Goal: Information Seeking & Learning: Find contact information

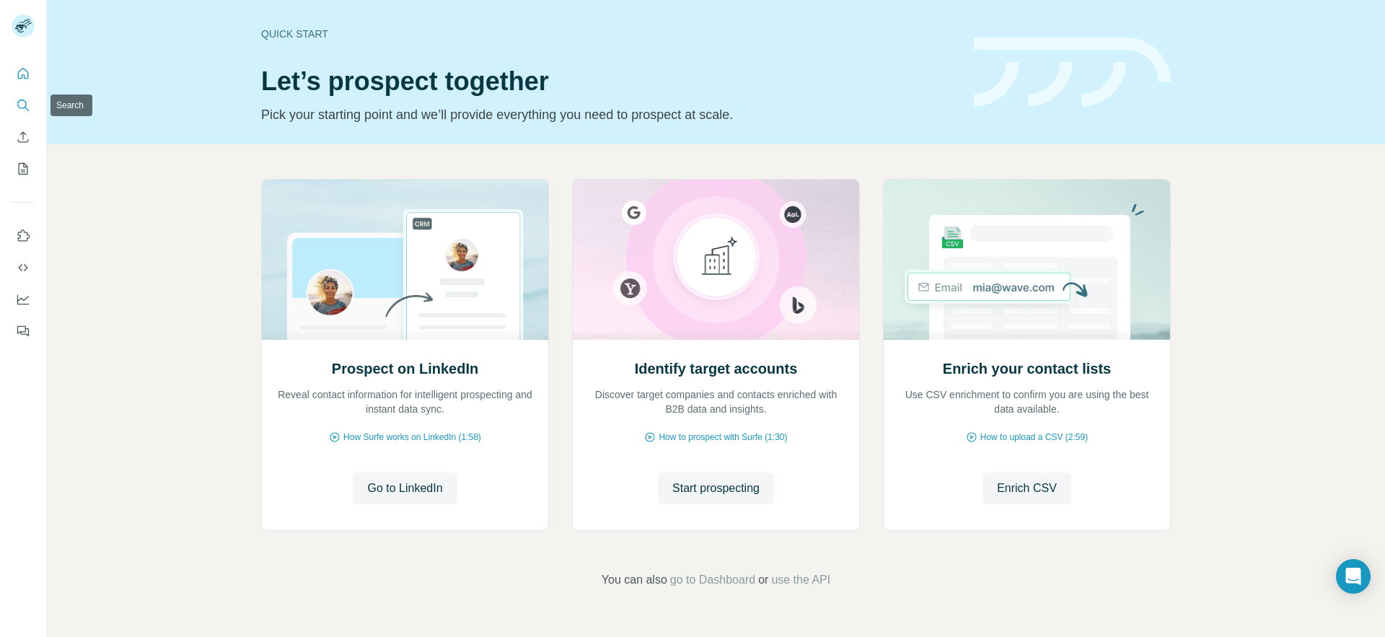
click at [22, 101] on icon "Search" at bounding box center [23, 105] width 14 height 14
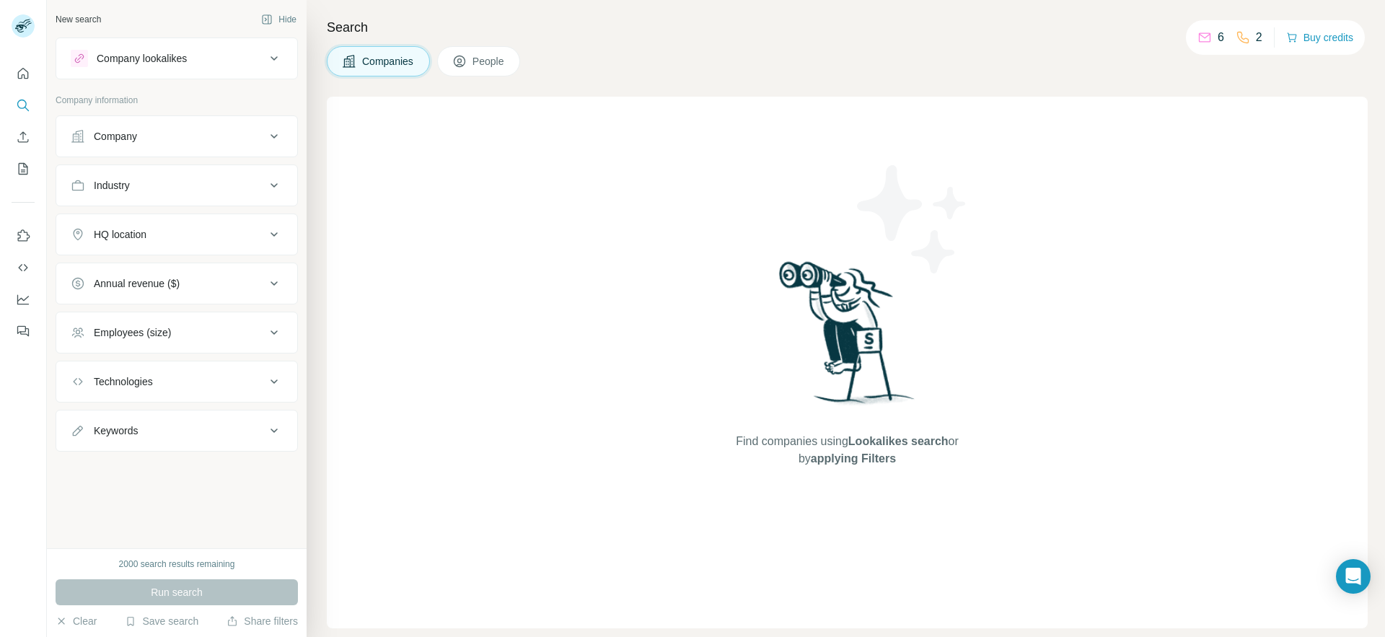
click at [169, 138] on div "Company" at bounding box center [168, 136] width 195 height 14
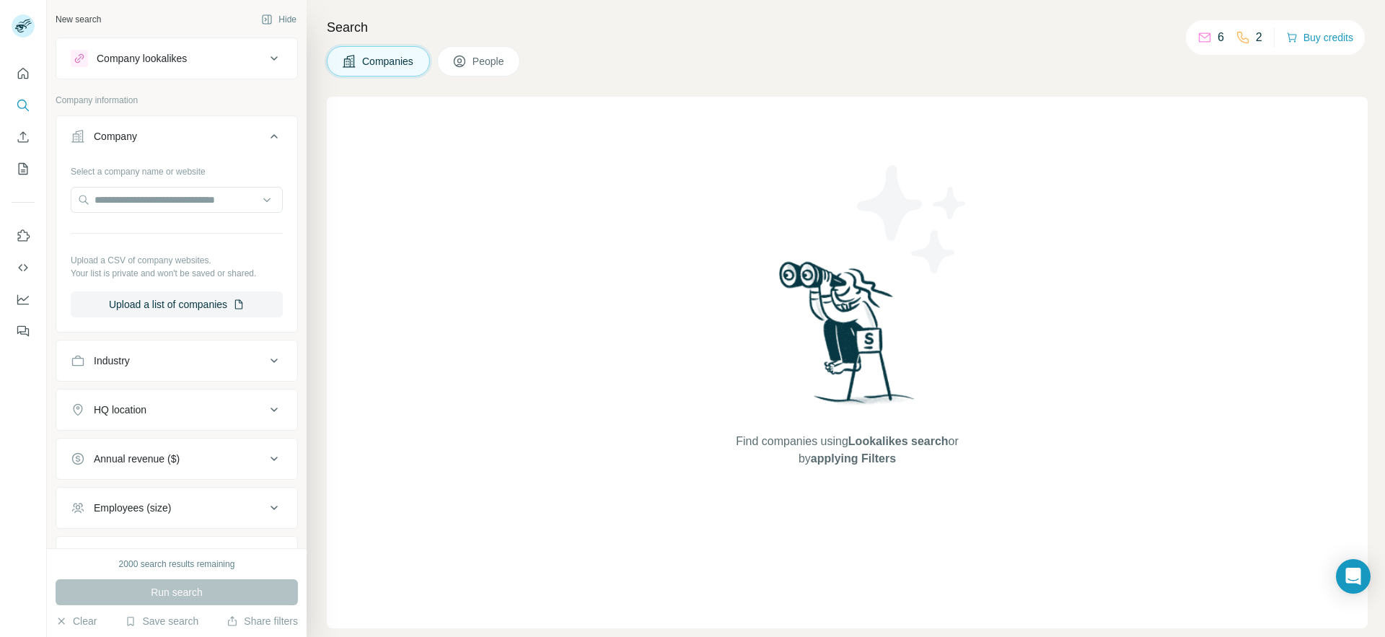
click at [154, 219] on div "Select a company name or website Upload a CSV of company websites. Your list is…" at bounding box center [177, 238] width 212 height 158
click at [154, 205] on input "text" at bounding box center [177, 200] width 212 height 26
paste input "**********"
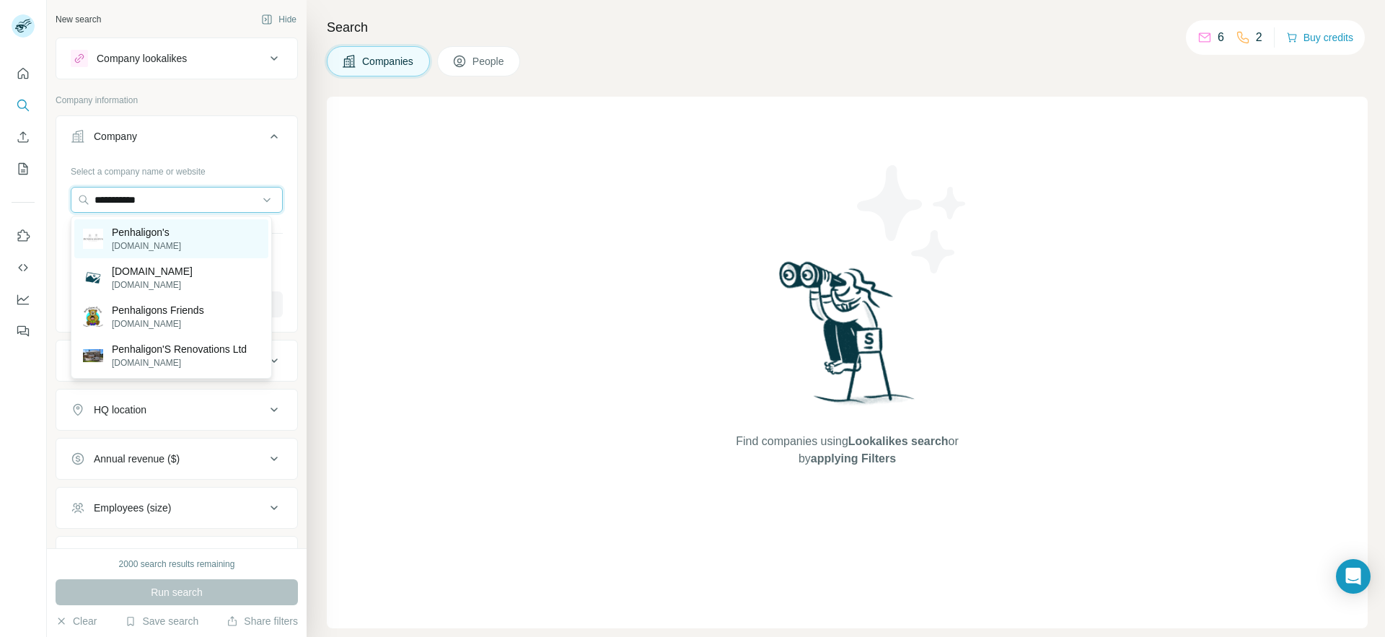
type input "**********"
click at [190, 239] on div "[PERSON_NAME]'s [DOMAIN_NAME]" at bounding box center [171, 238] width 194 height 39
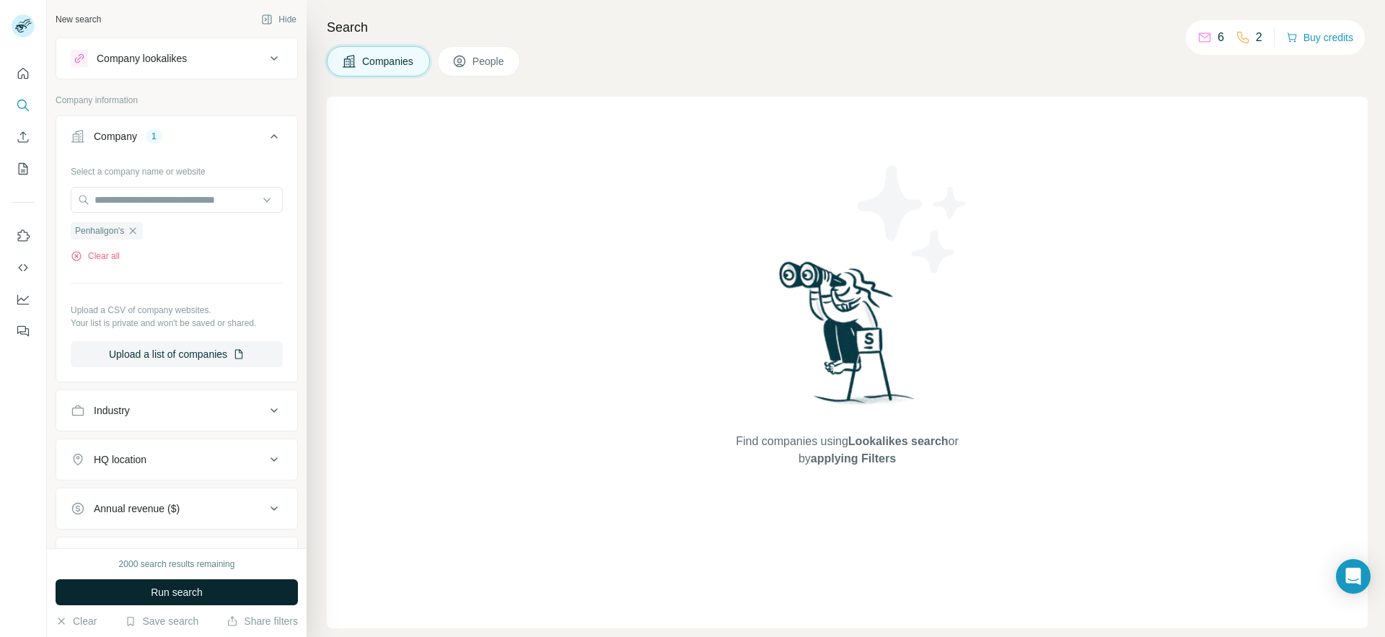
click at [187, 595] on span "Run search" at bounding box center [177, 592] width 52 height 14
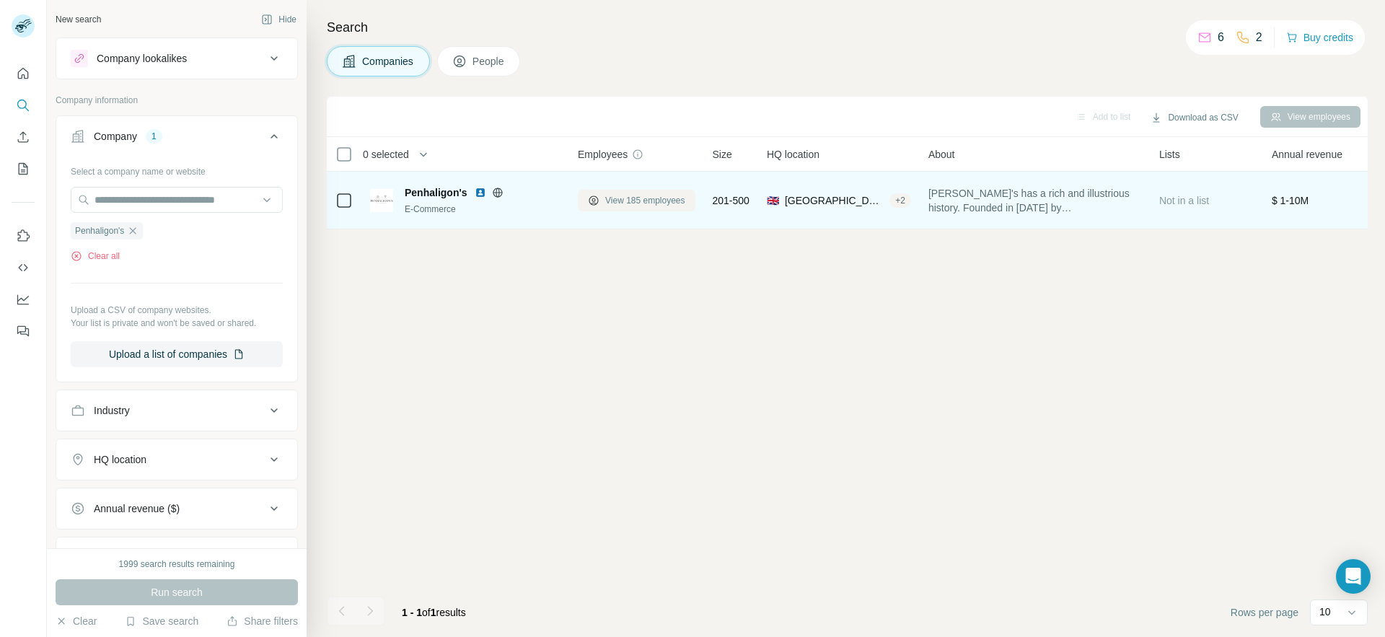
click at [653, 202] on span "View 185 employees" at bounding box center [645, 200] width 80 height 13
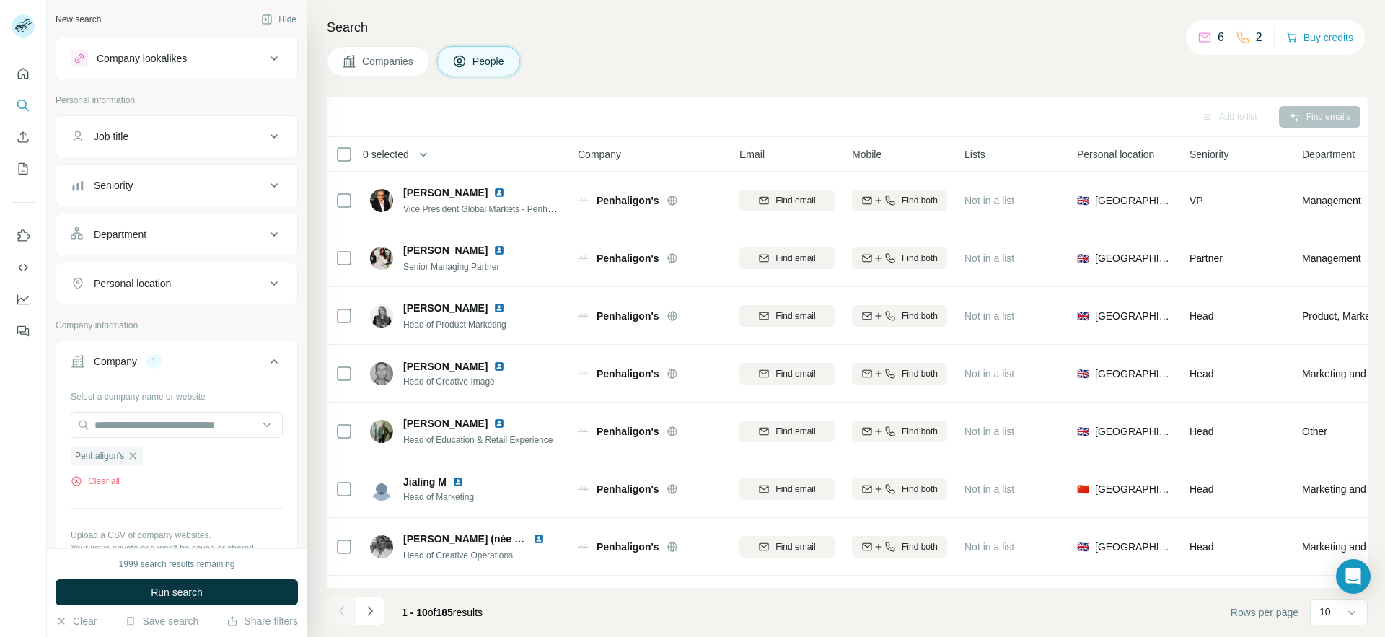
click at [170, 231] on div "Department" at bounding box center [168, 234] width 195 height 14
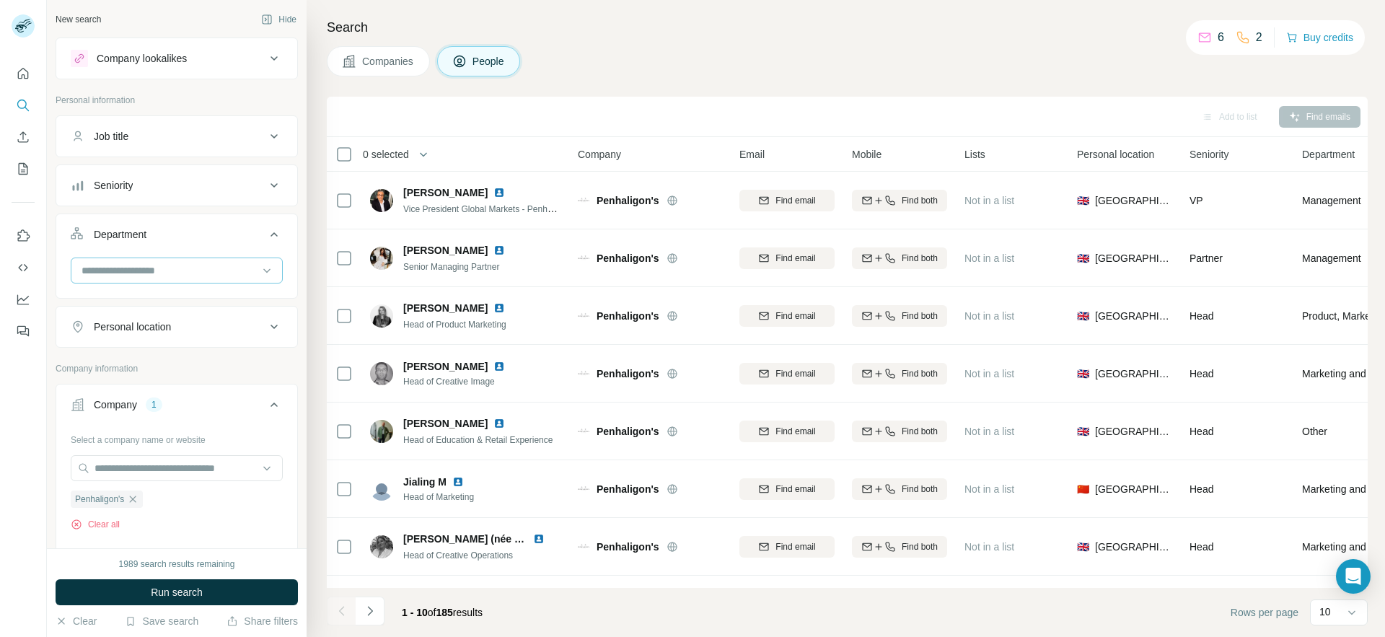
click at [164, 268] on input at bounding box center [169, 270] width 178 height 16
click at [162, 300] on p "Accounting and Finance" at bounding box center [137, 303] width 108 height 14
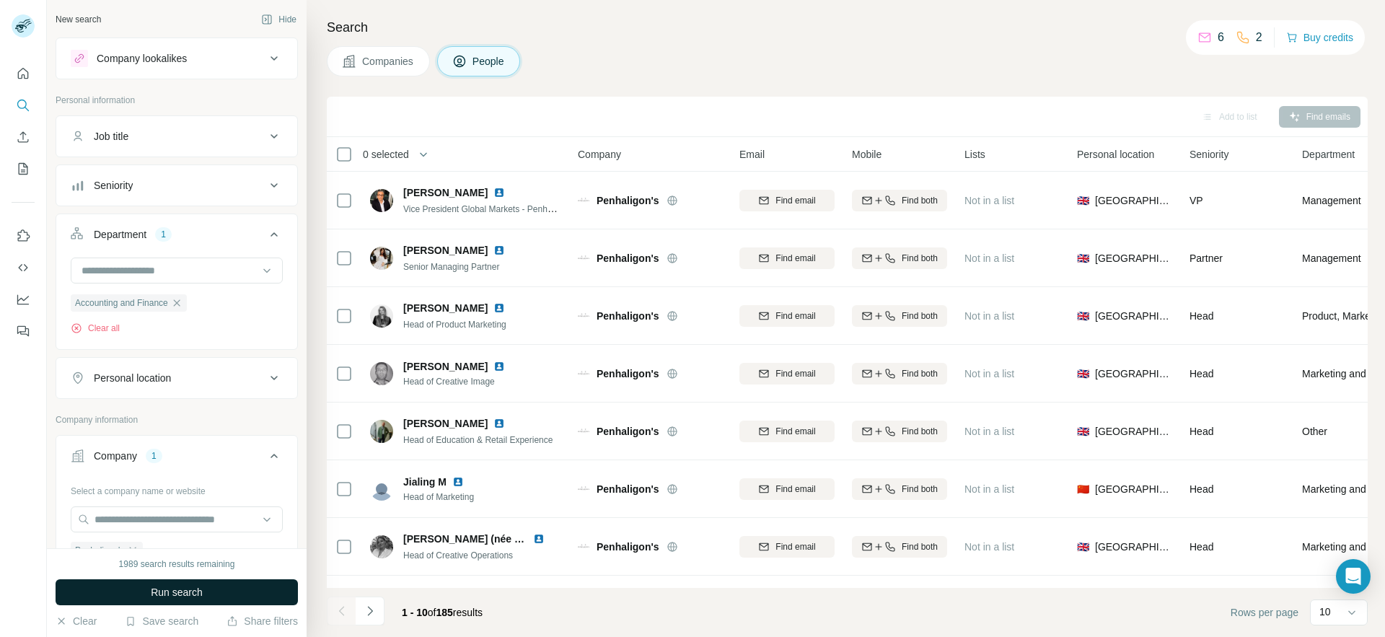
click at [178, 600] on button "Run search" at bounding box center [177, 592] width 242 height 26
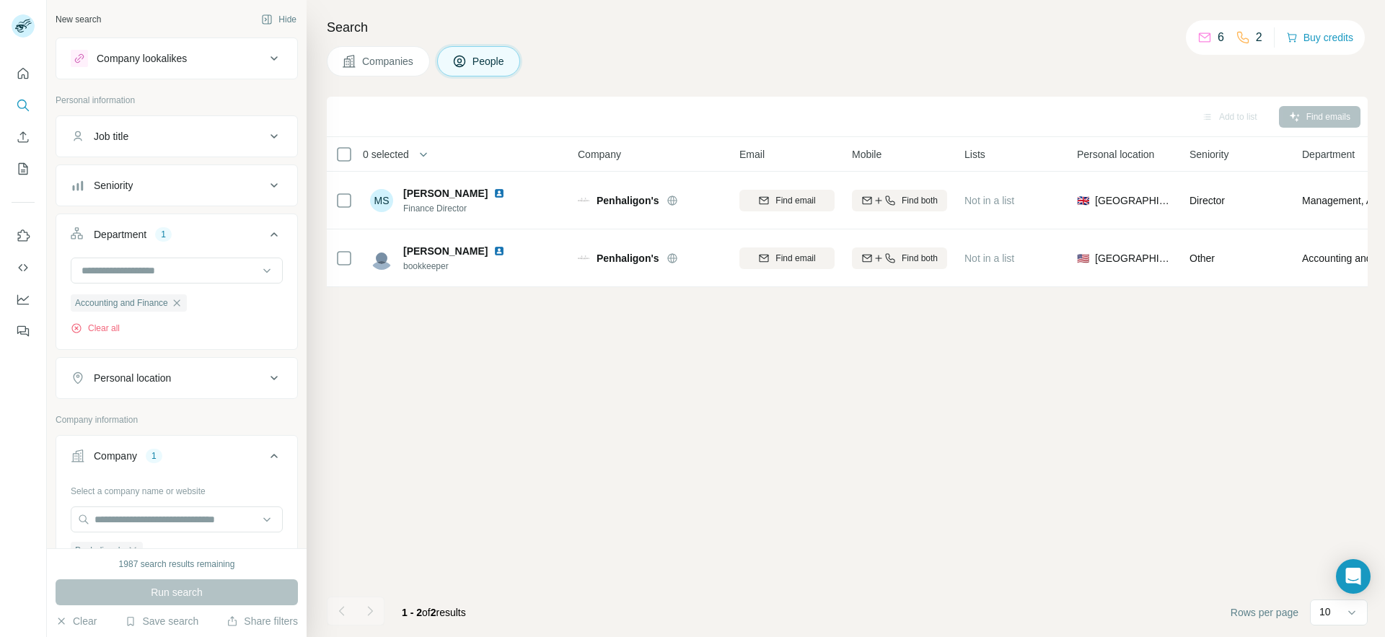
click at [1303, 112] on div "Find emails" at bounding box center [1319, 117] width 81 height 22
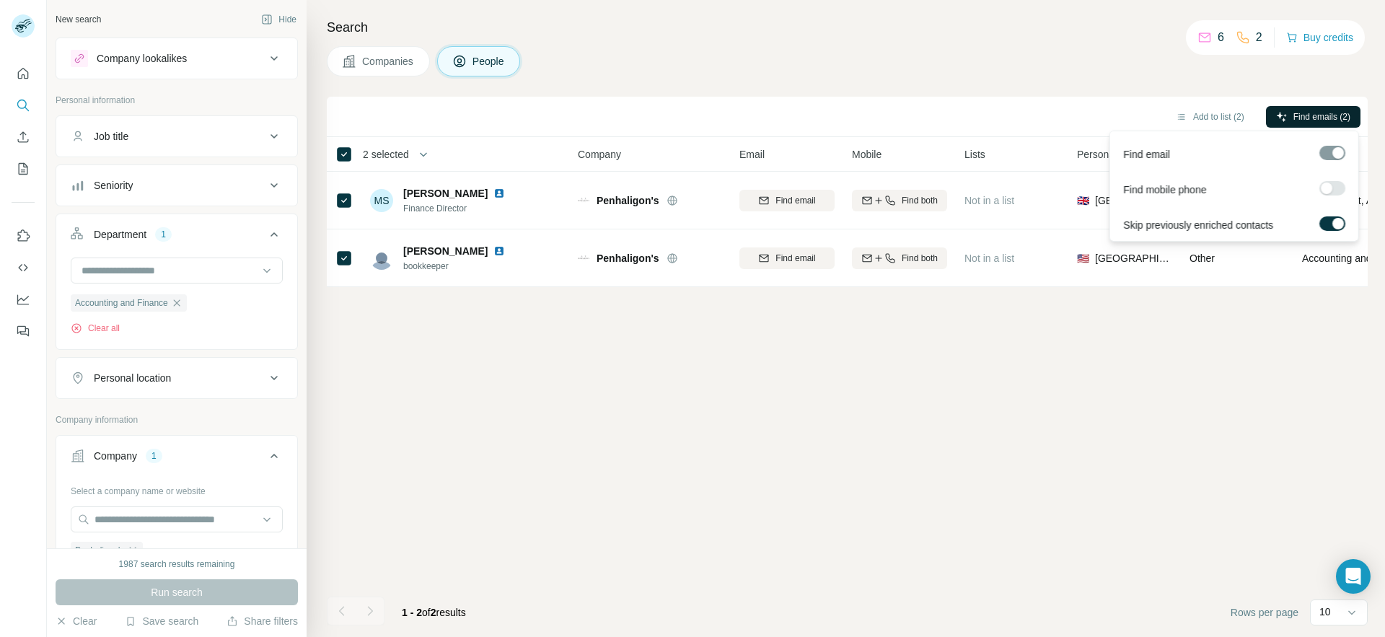
click at [1317, 114] on span "Find emails (2)" at bounding box center [1321, 116] width 57 height 13
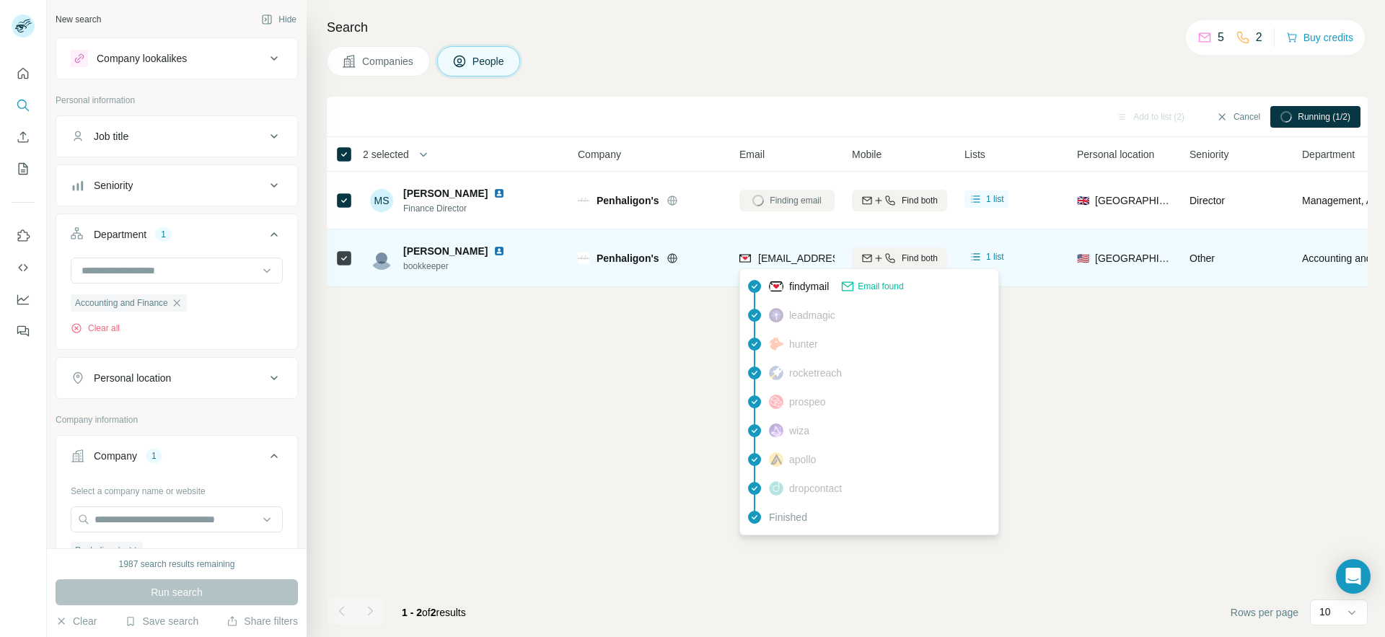
click at [798, 256] on span "[EMAIL_ADDRESS][DOMAIN_NAME]" at bounding box center [843, 258] width 171 height 12
click at [767, 260] on span "[EMAIL_ADDRESS][DOMAIN_NAME]" at bounding box center [843, 258] width 171 height 12
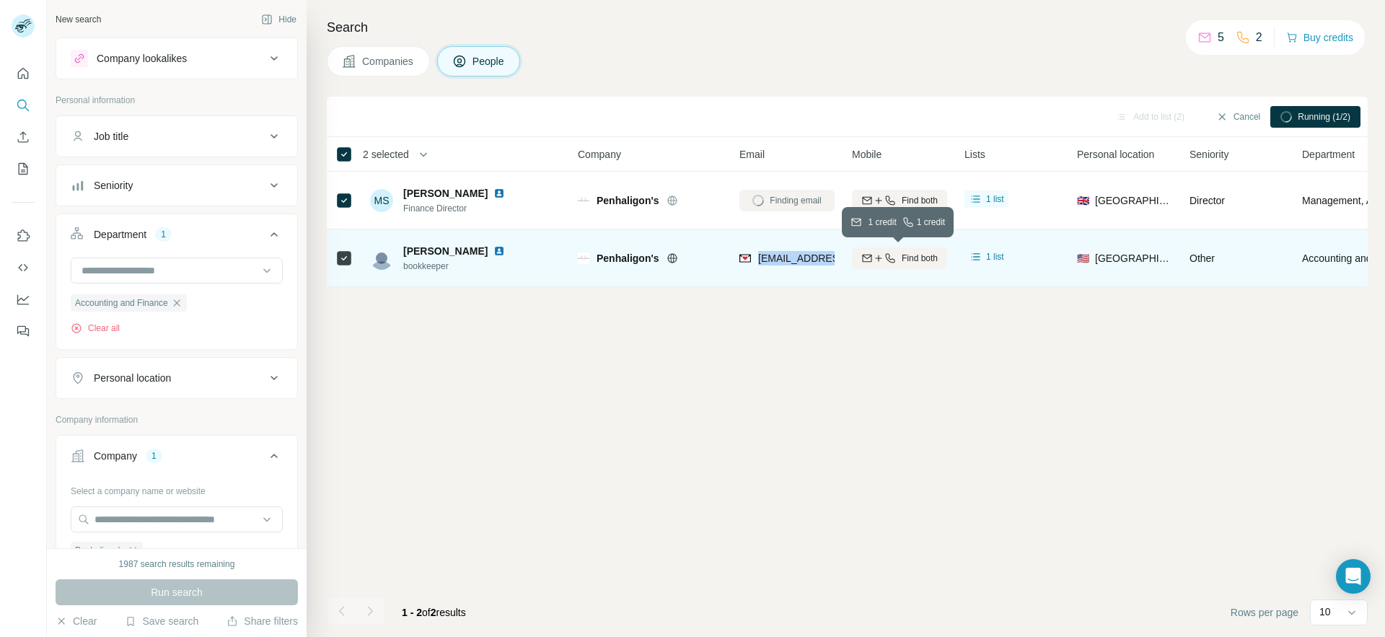
drag, startPoint x: 759, startPoint y: 260, endPoint x: 861, endPoint y: 260, distance: 102.4
click at [0, 0] on tr "[PERSON_NAME] bookkeeper [PERSON_NAME]'s [EMAIL_ADDRESS][DOMAIN_NAME] Find both…" at bounding box center [0, 0] width 0 height 0
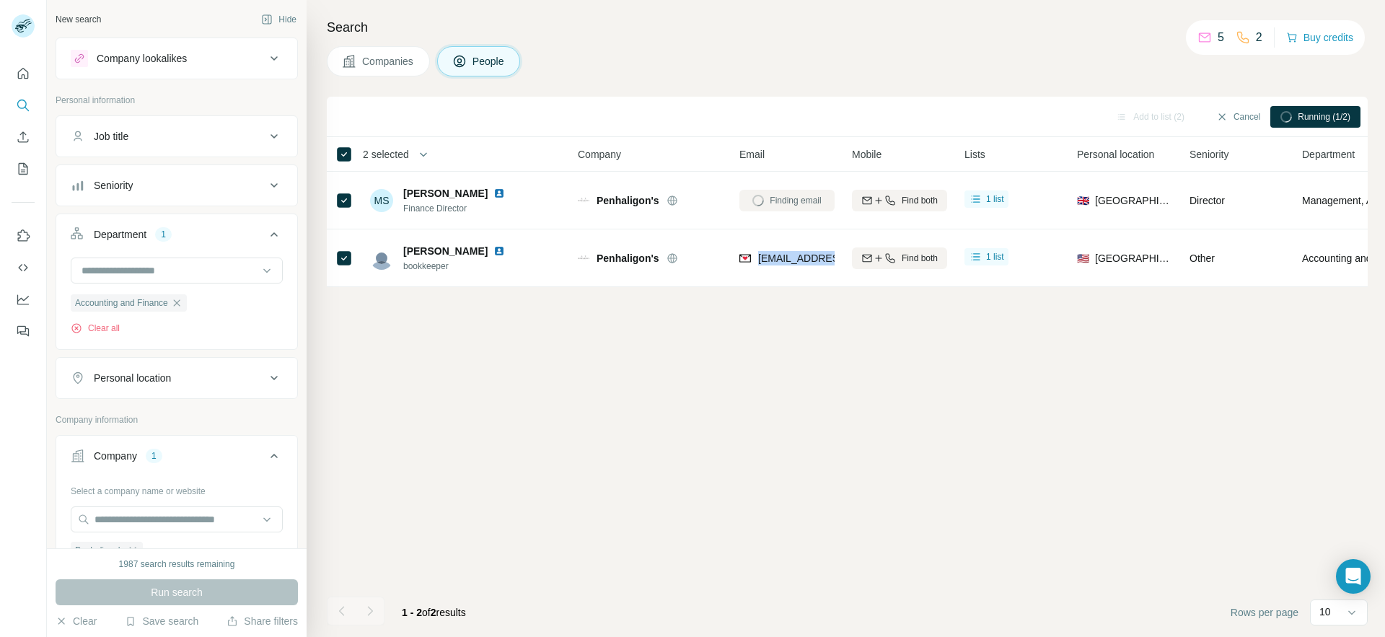
copy tr "[EMAIL_ADDRESS][DOMAIN_NAME]"
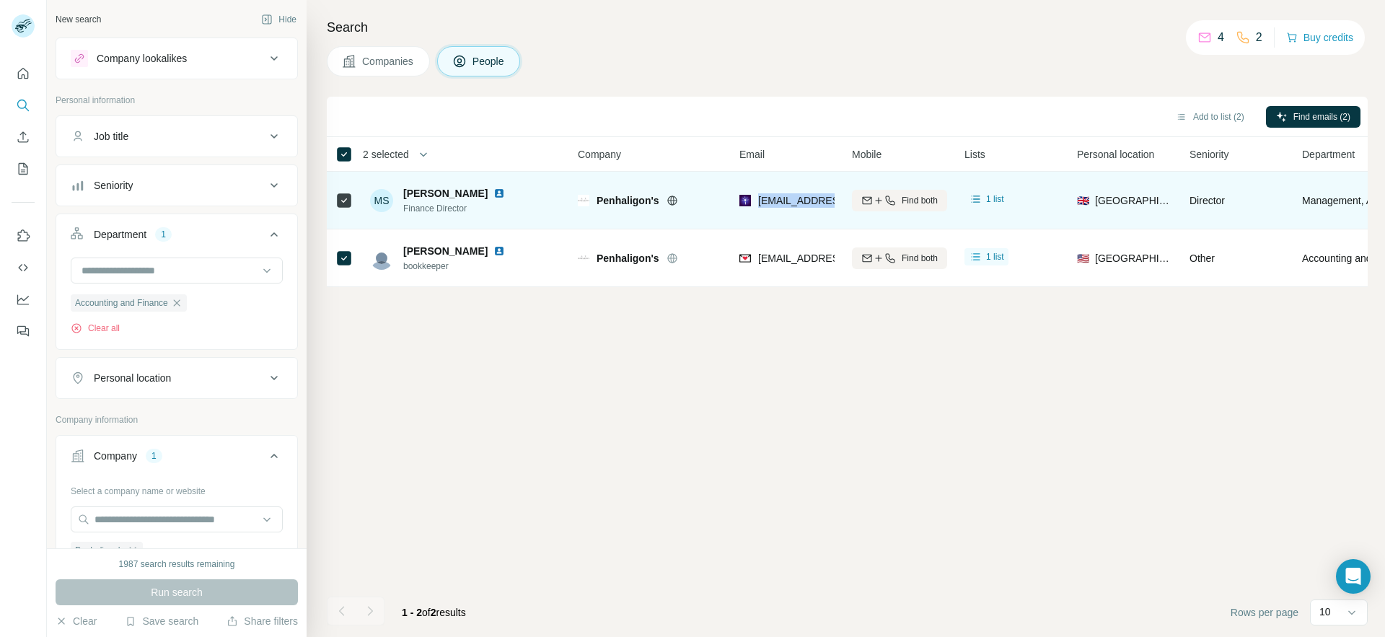
drag, startPoint x: 761, startPoint y: 199, endPoint x: 831, endPoint y: 209, distance: 70.7
click at [831, 209] on div "[EMAIL_ADDRESS][DOMAIN_NAME]" at bounding box center [828, 201] width 178 height 17
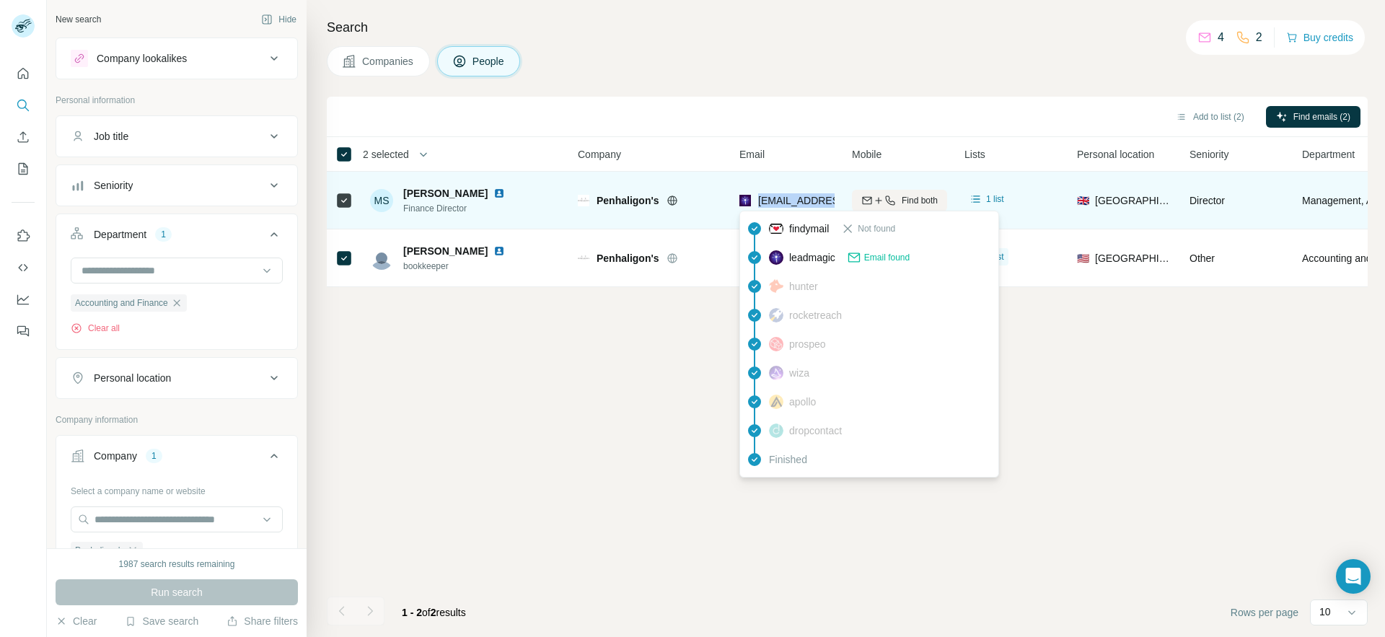
copy span "[EMAIL_ADDRESS][DOMAIN_NAME]"
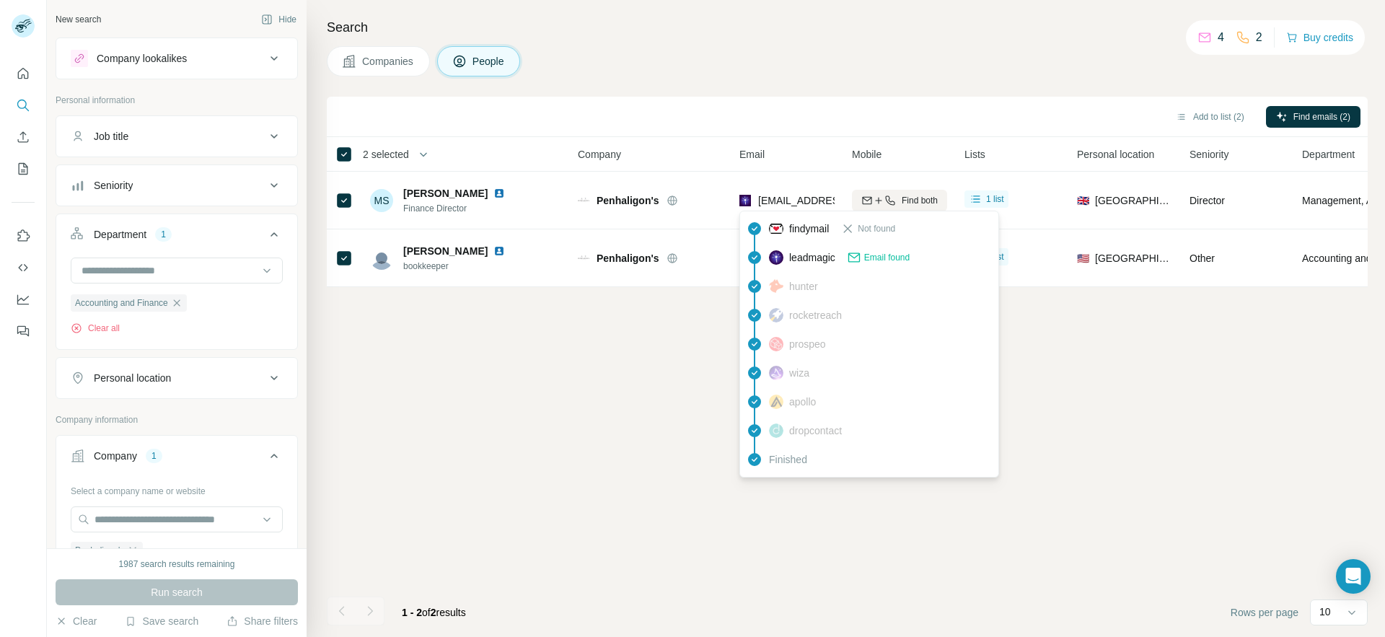
click at [663, 485] on div "Add to list (2) Find emails (2) 2 selected People Company Email Mobile Lists Pe…" at bounding box center [847, 367] width 1041 height 540
